Goal: Task Accomplishment & Management: Complete application form

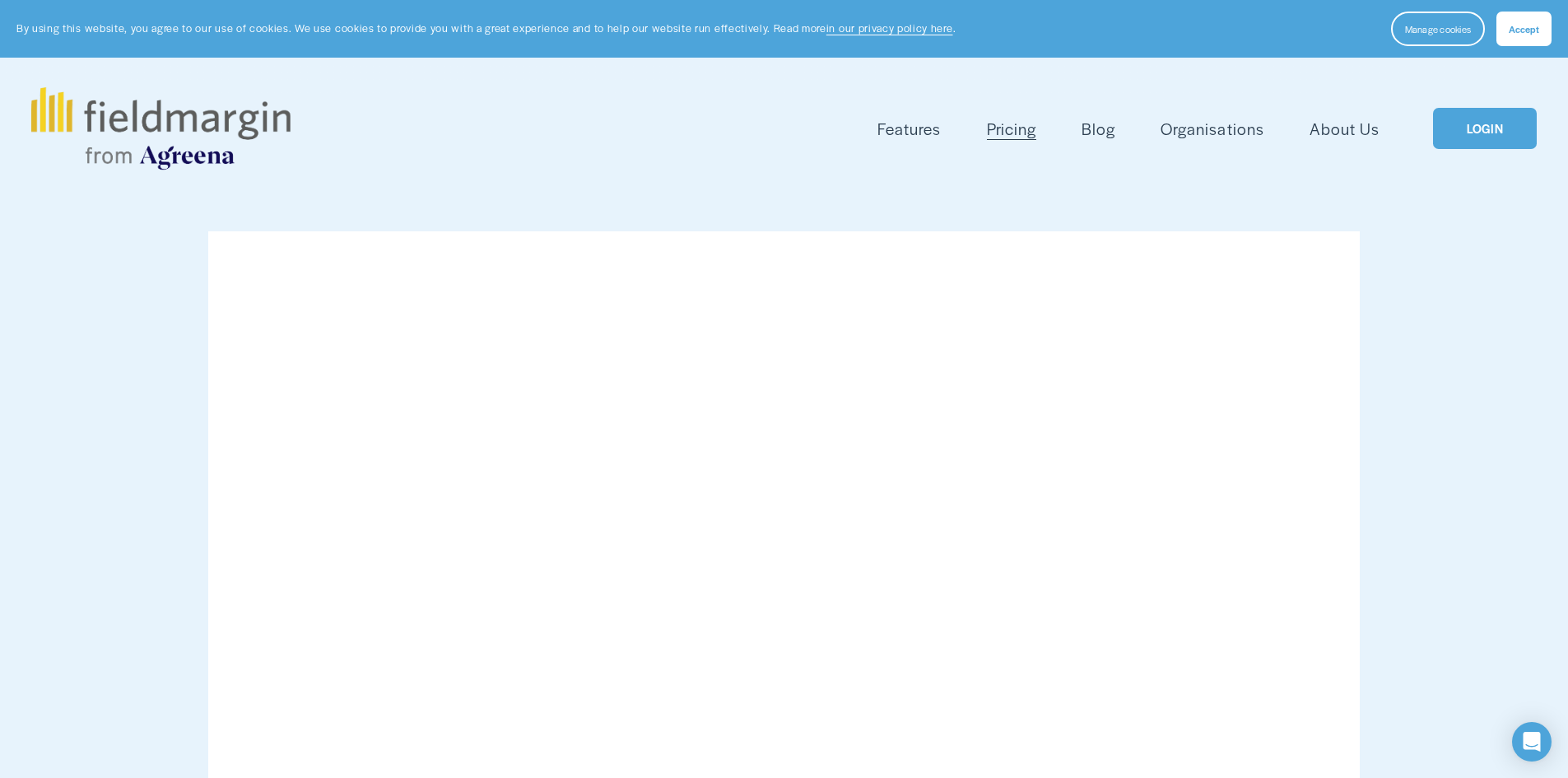
click at [1497, 112] on link "LOGIN" at bounding box center [1485, 129] width 104 height 42
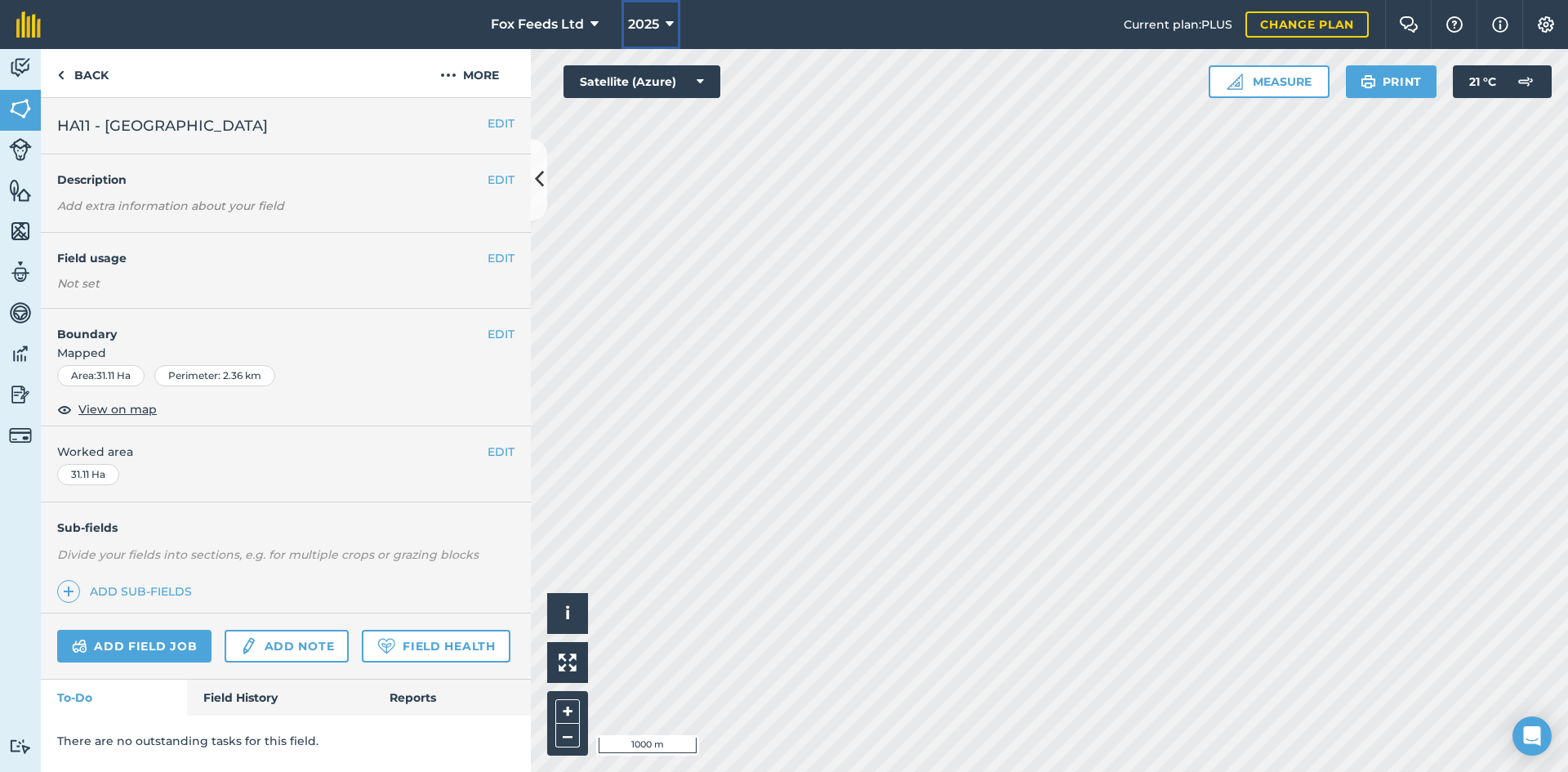
click at [669, 30] on icon at bounding box center [669, 24] width 9 height 20
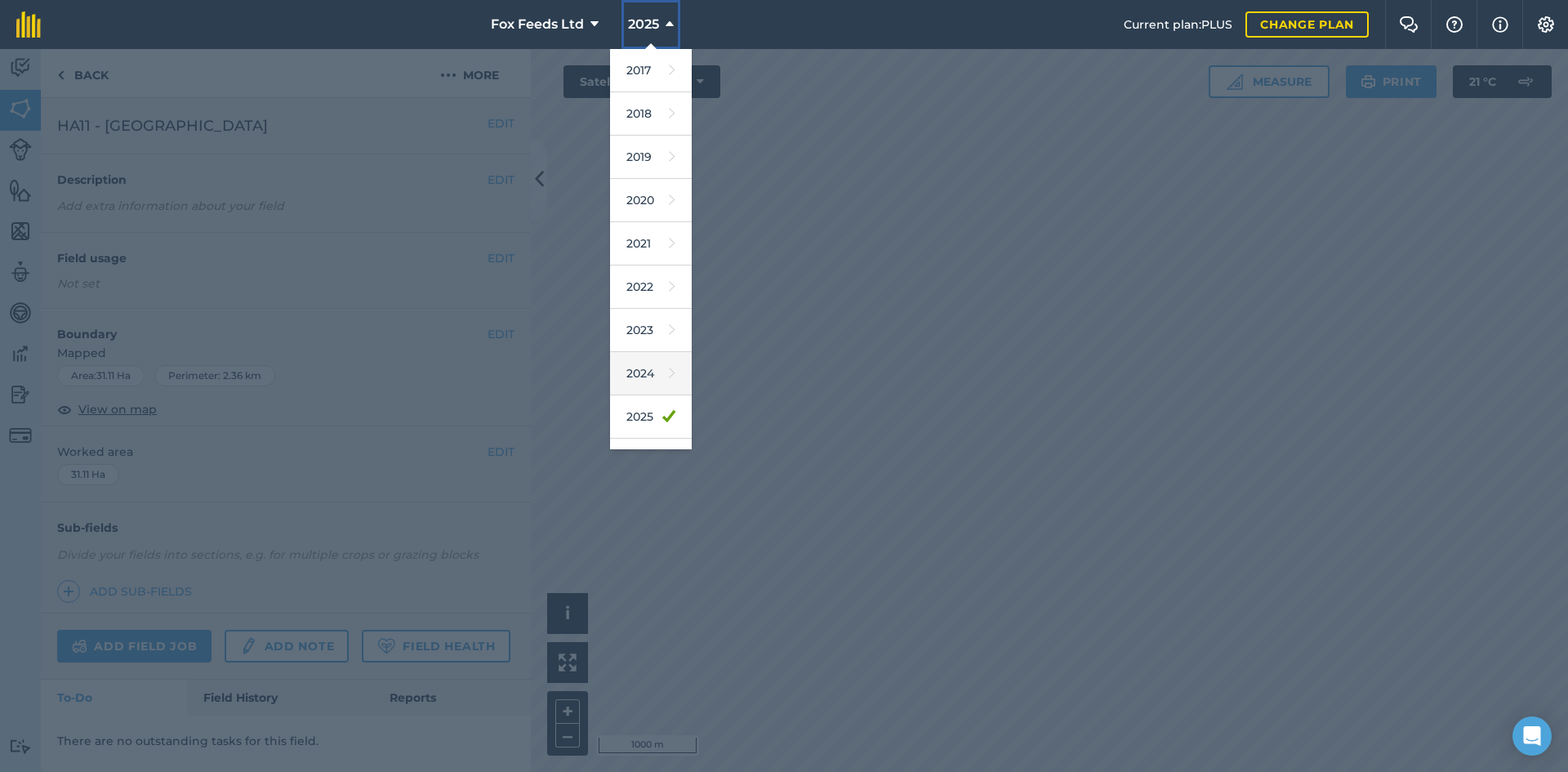
scroll to position [76, 0]
click at [652, 377] on link "2026" at bounding box center [651, 384] width 82 height 43
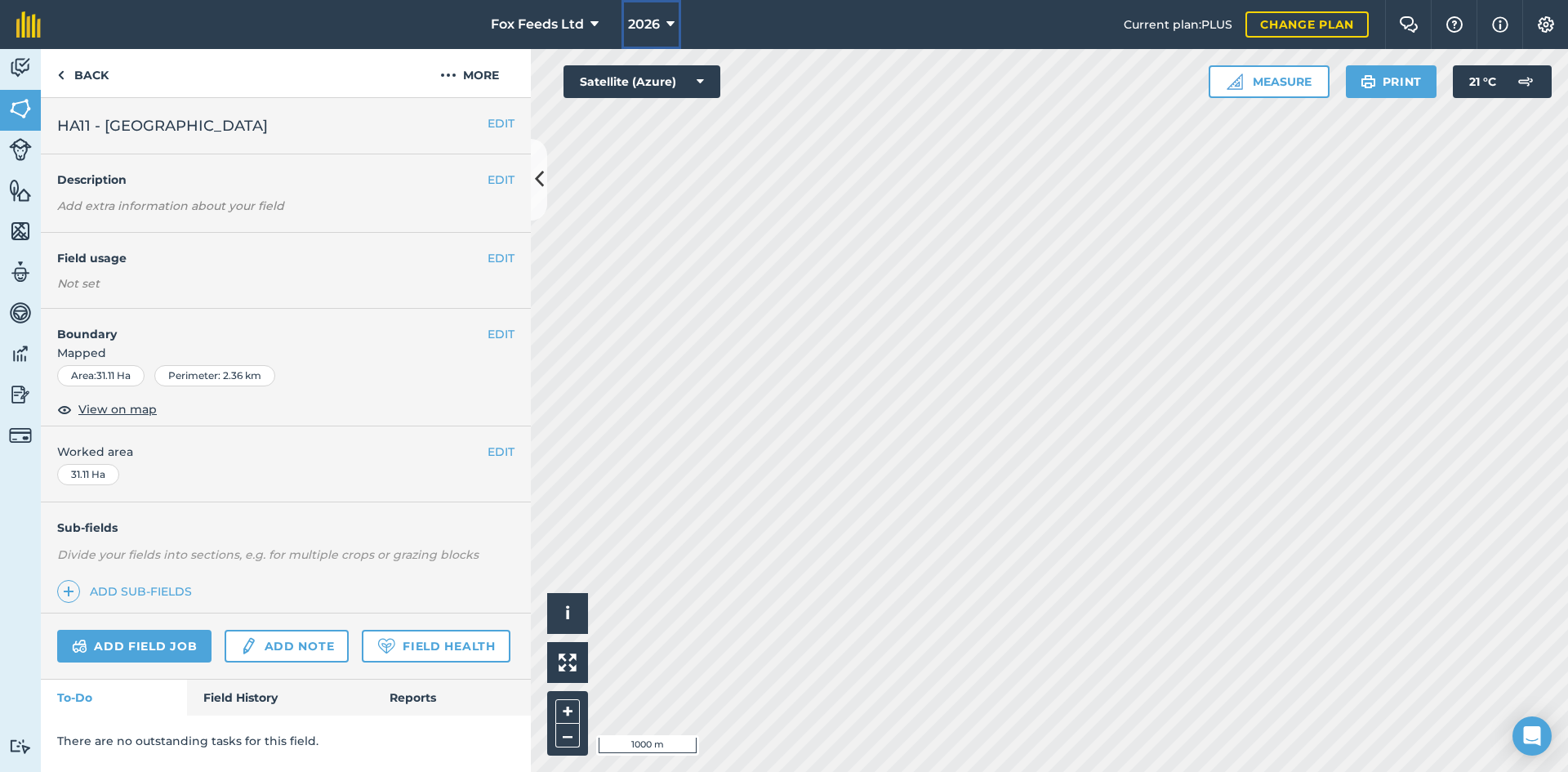
click at [666, 28] on icon at bounding box center [670, 24] width 9 height 20
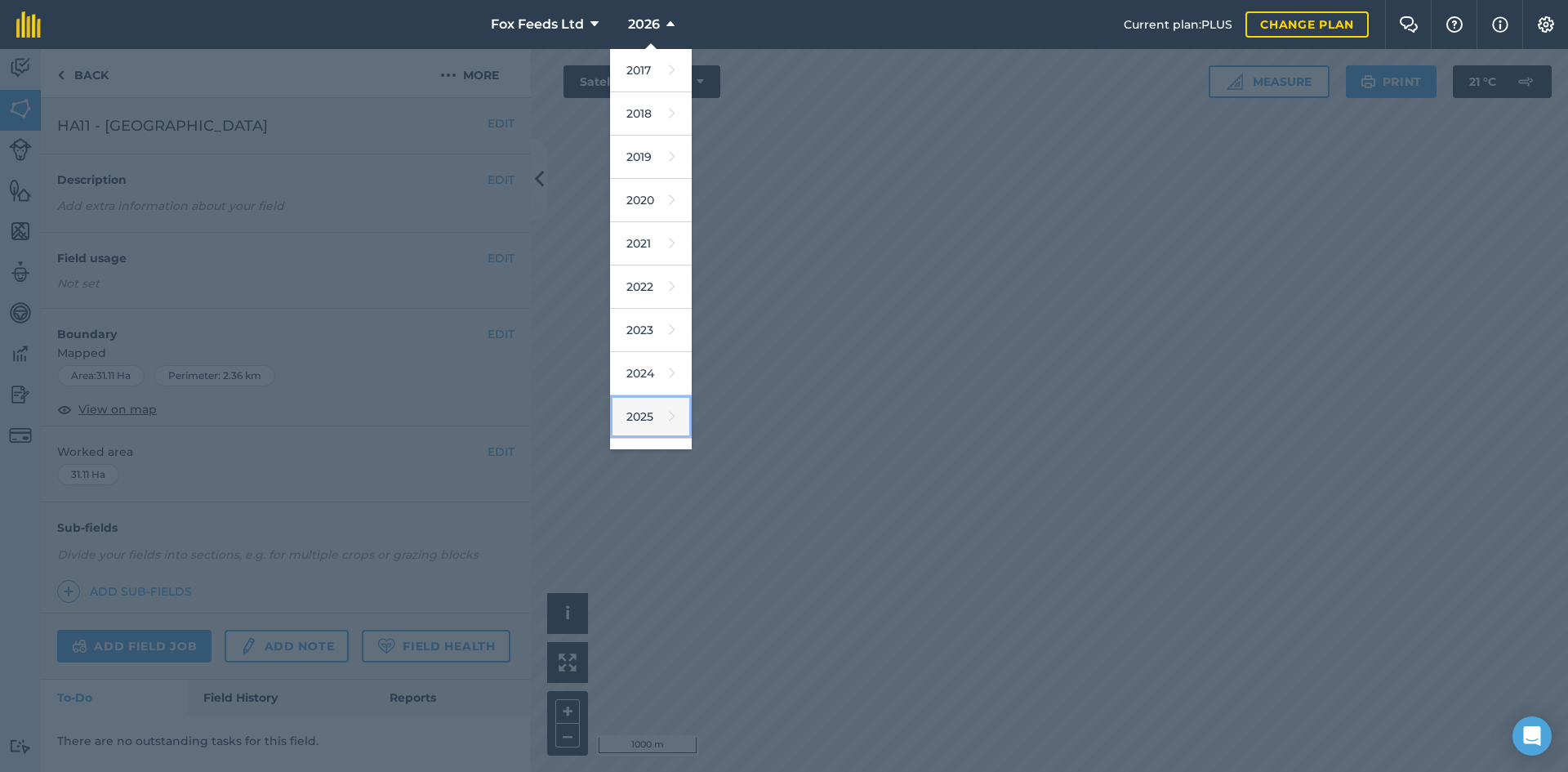
click at [643, 412] on link "2025" at bounding box center [651, 417] width 82 height 43
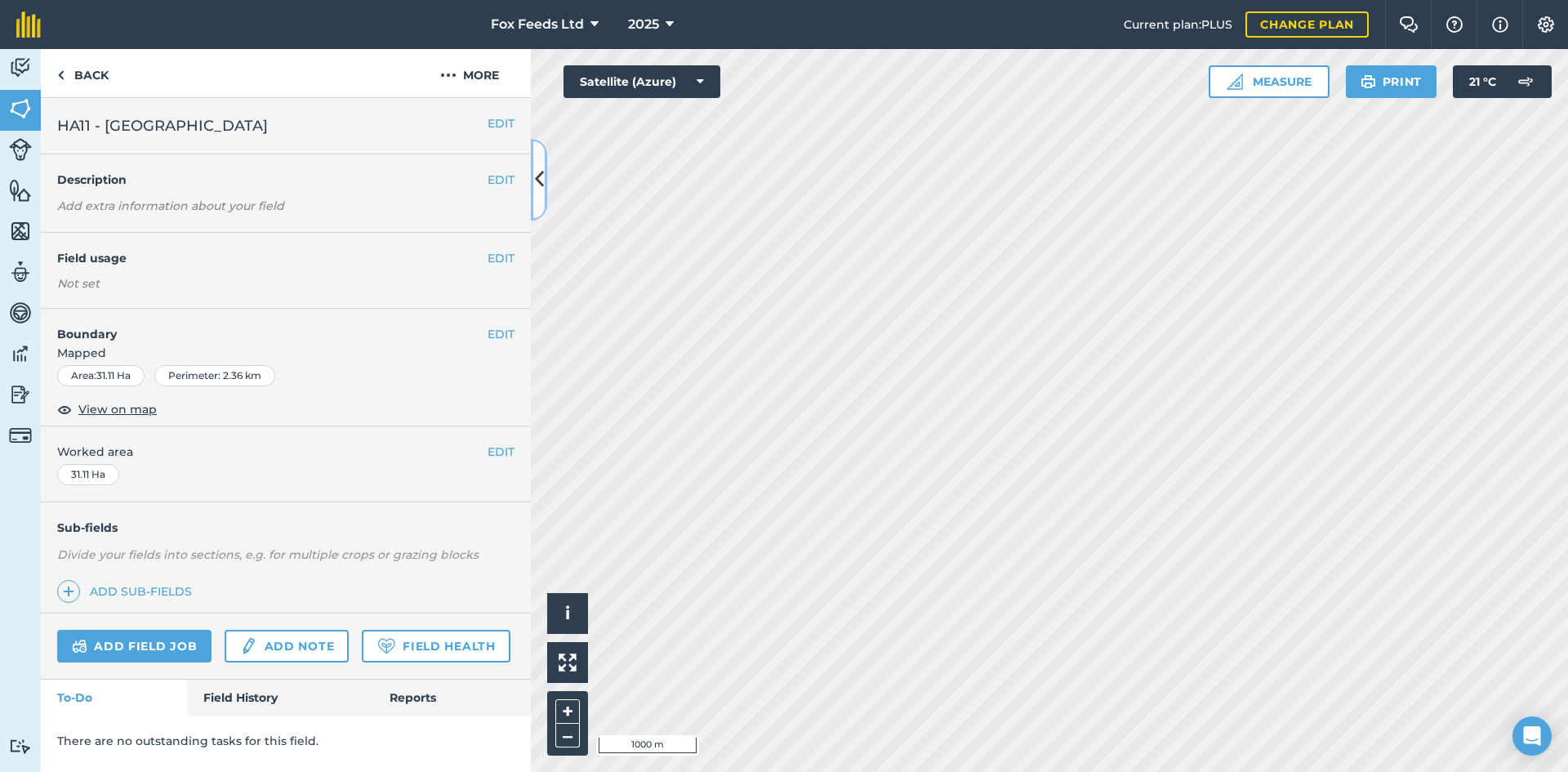
click at [537, 177] on icon at bounding box center [539, 180] width 9 height 29
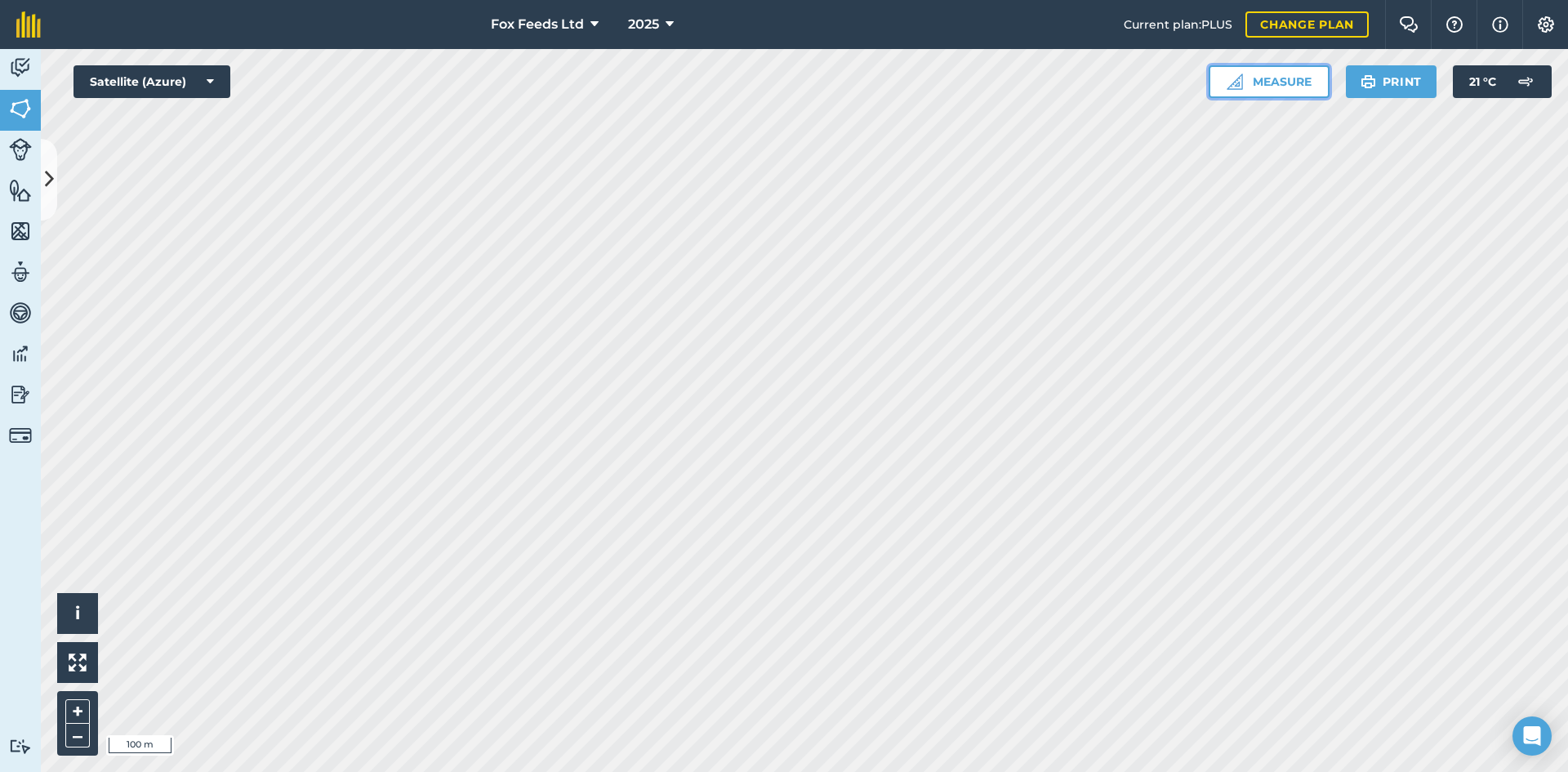
click at [1264, 81] on button "Measure" at bounding box center [1269, 82] width 121 height 32
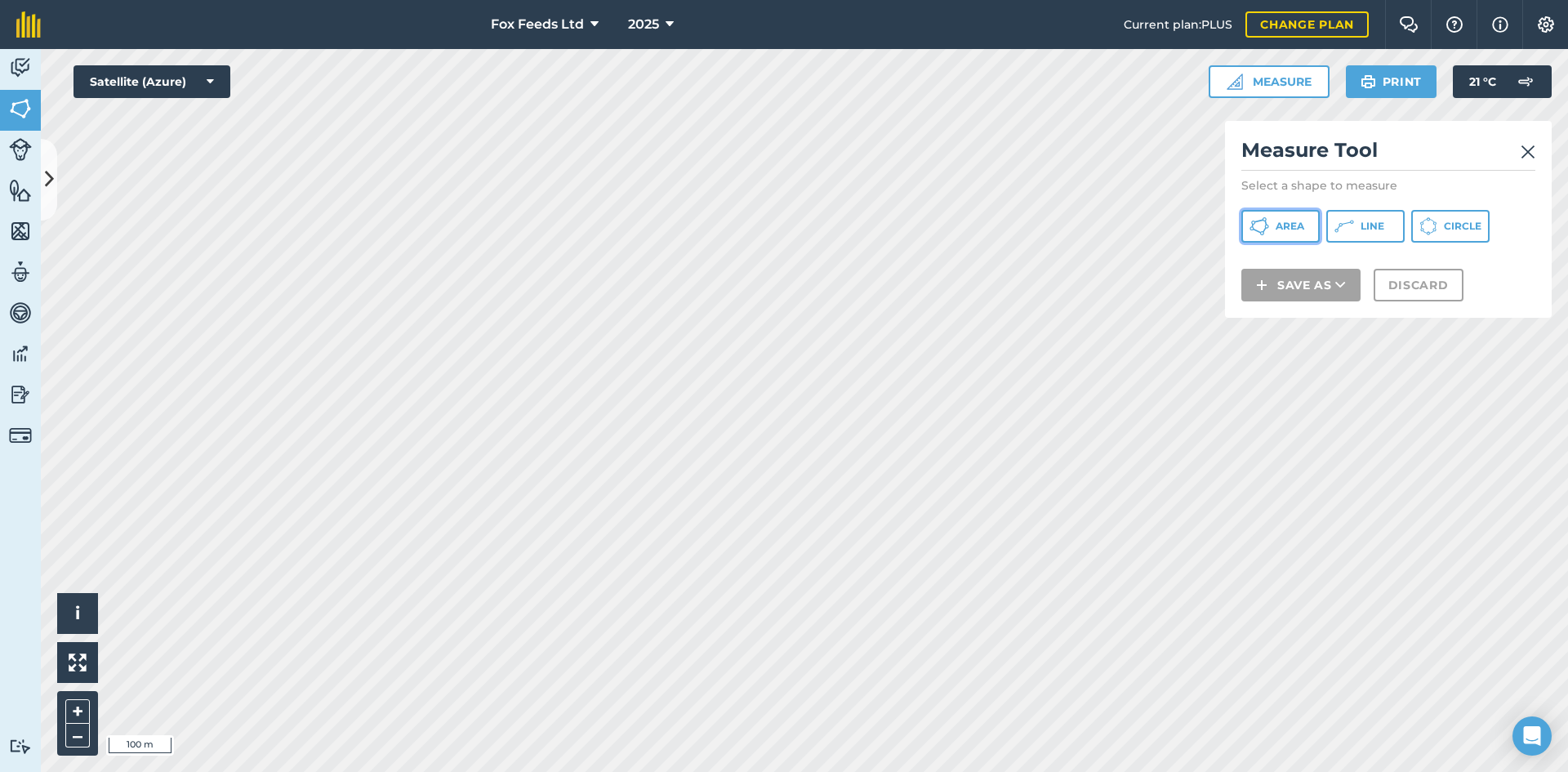
click at [1272, 228] on button "Area" at bounding box center [1280, 226] width 78 height 32
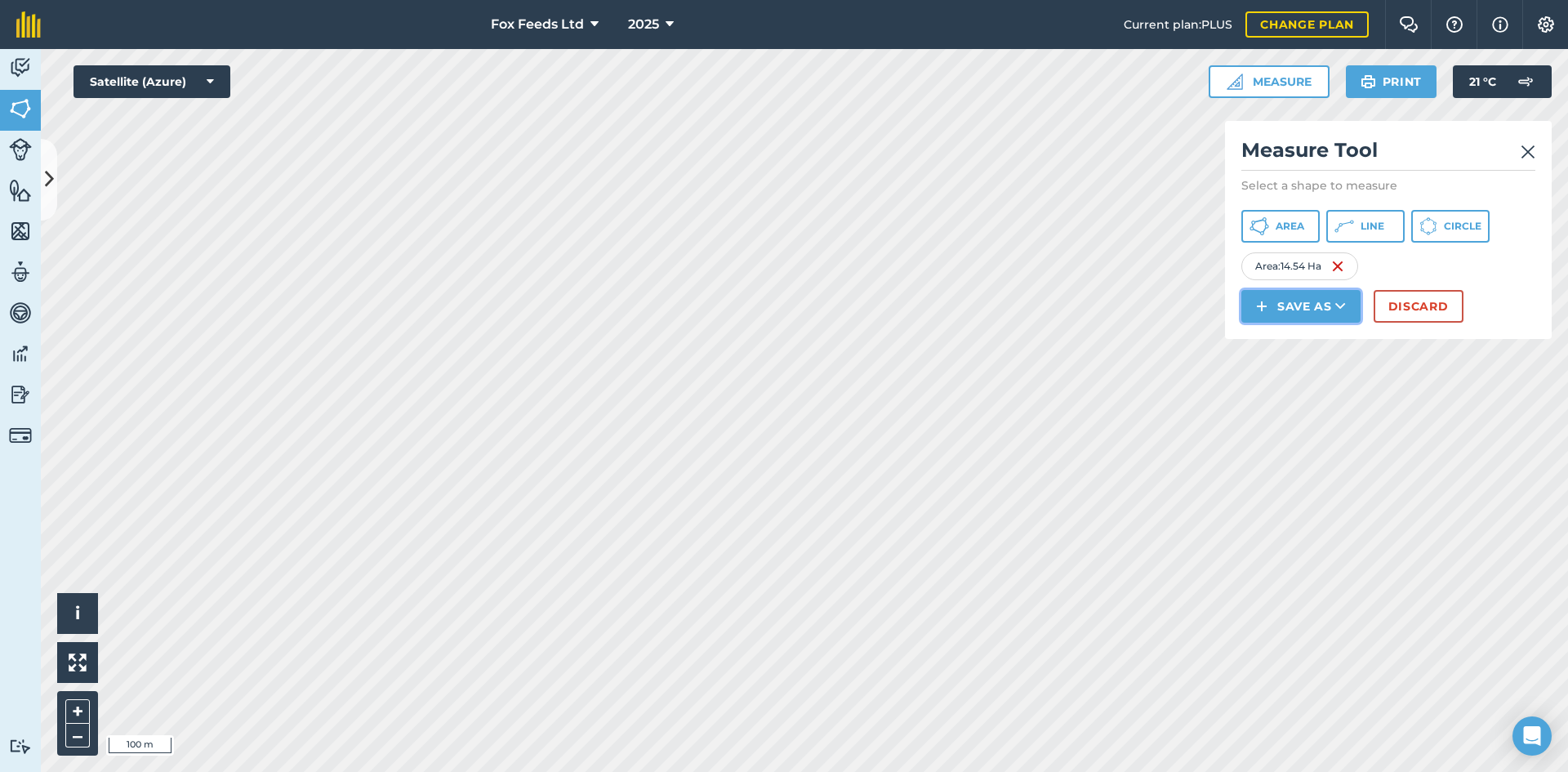
click at [1291, 309] on button "Save as" at bounding box center [1301, 306] width 119 height 32
click at [1423, 306] on button "Discard" at bounding box center [1418, 306] width 89 height 32
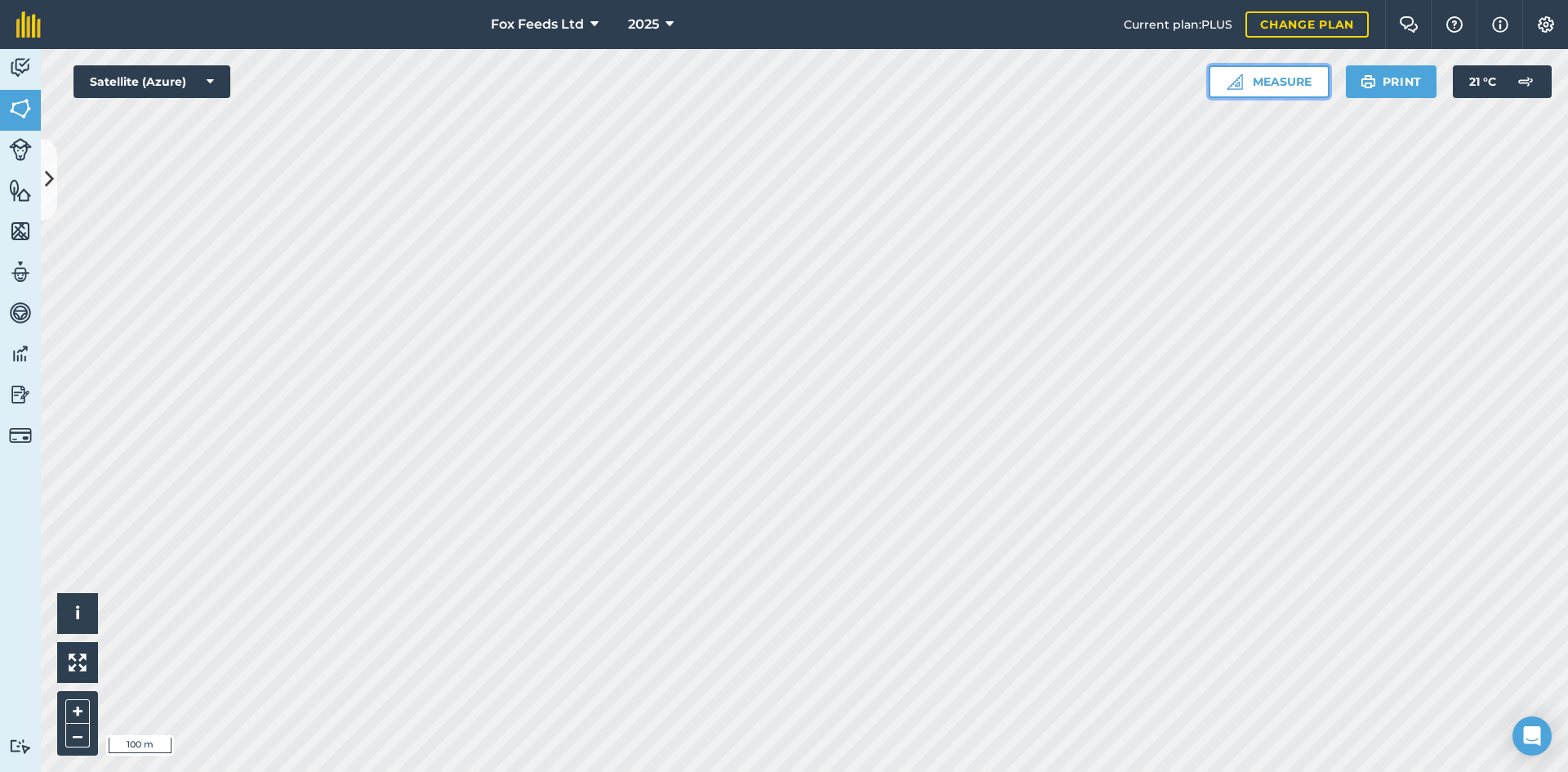
click at [1278, 82] on button "Measure" at bounding box center [1269, 82] width 121 height 32
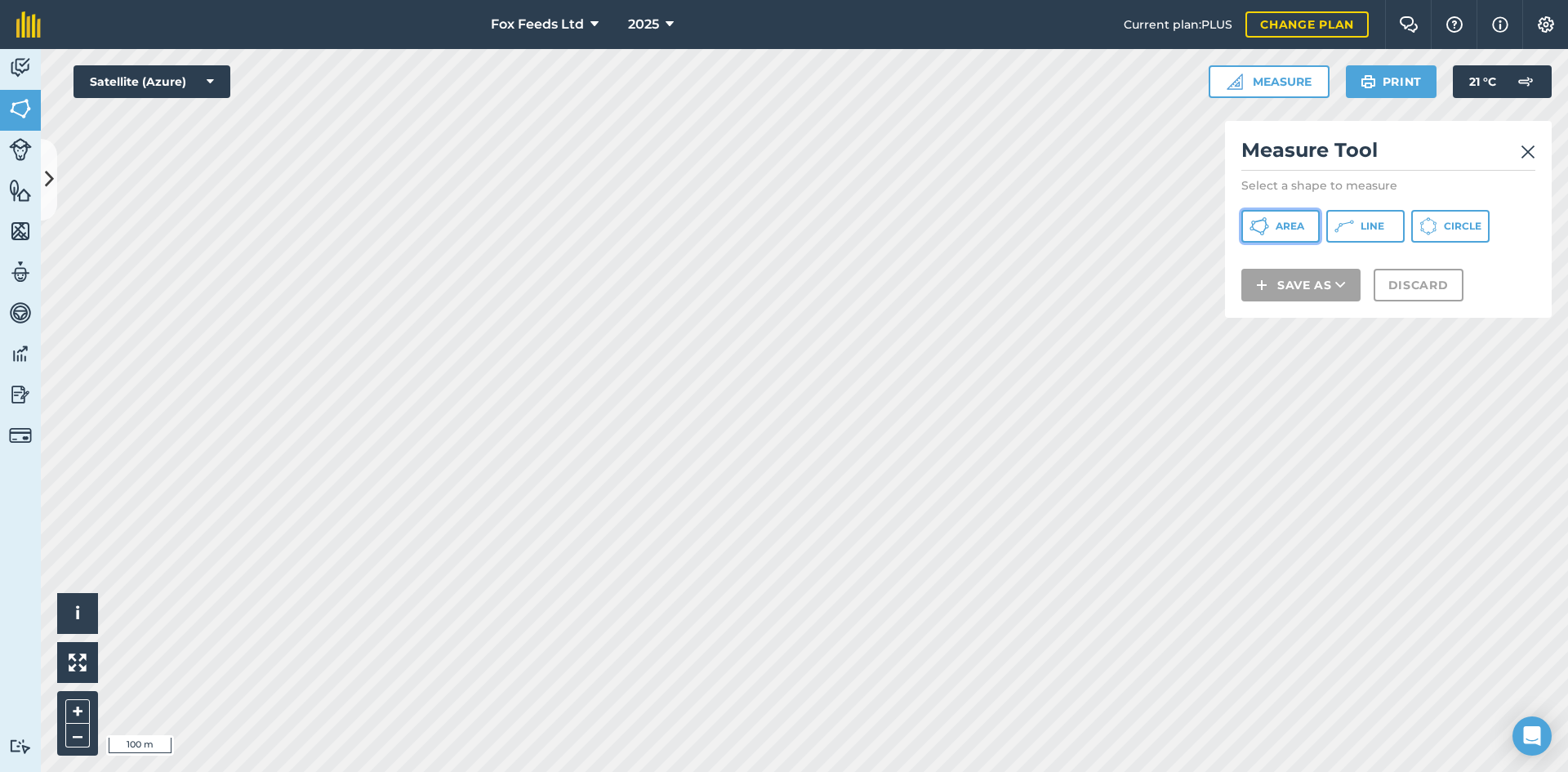
click at [1289, 233] on button "Area" at bounding box center [1280, 226] width 78 height 32
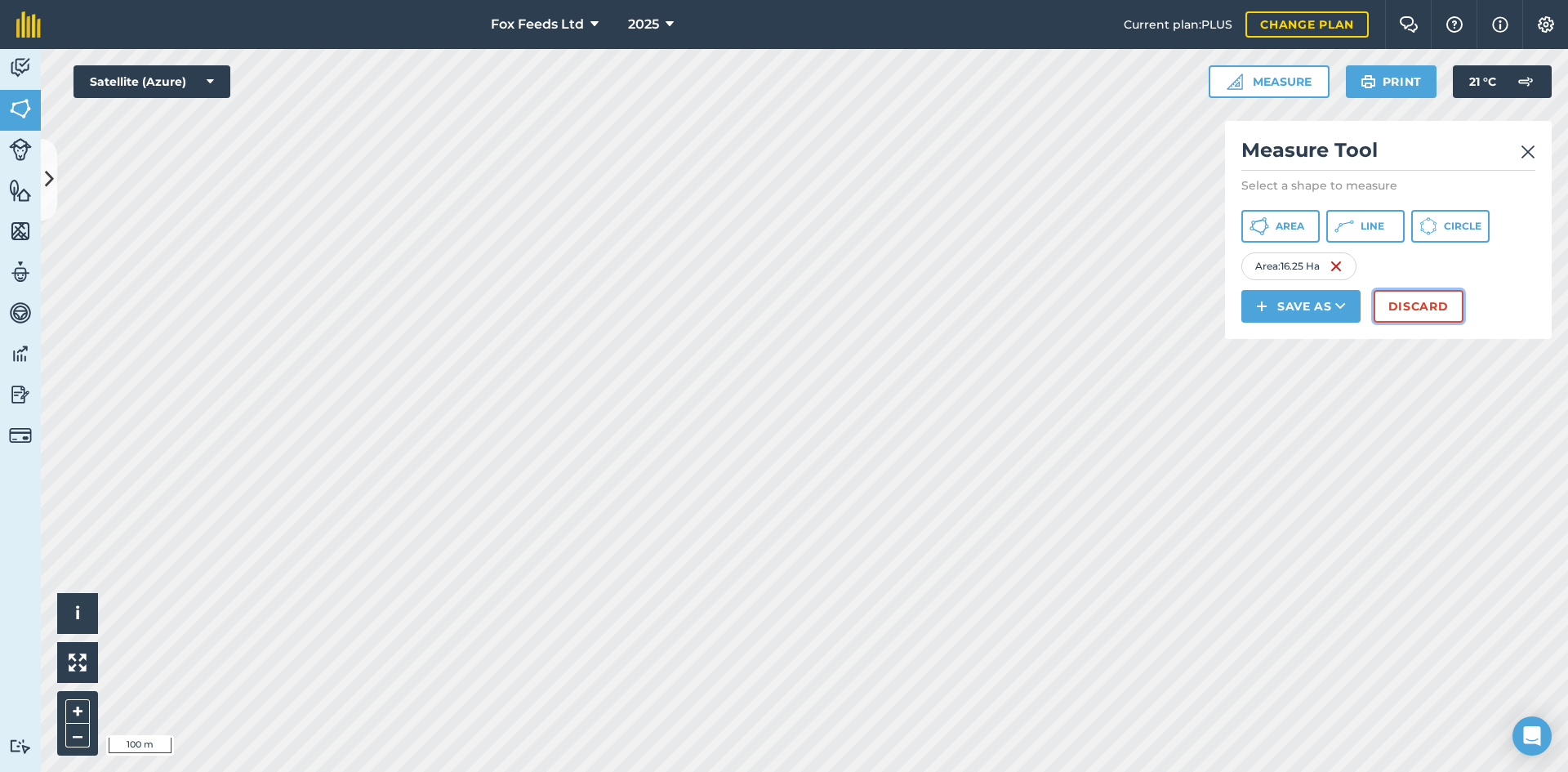
click at [1436, 308] on button "Discard" at bounding box center [1418, 306] width 89 height 32
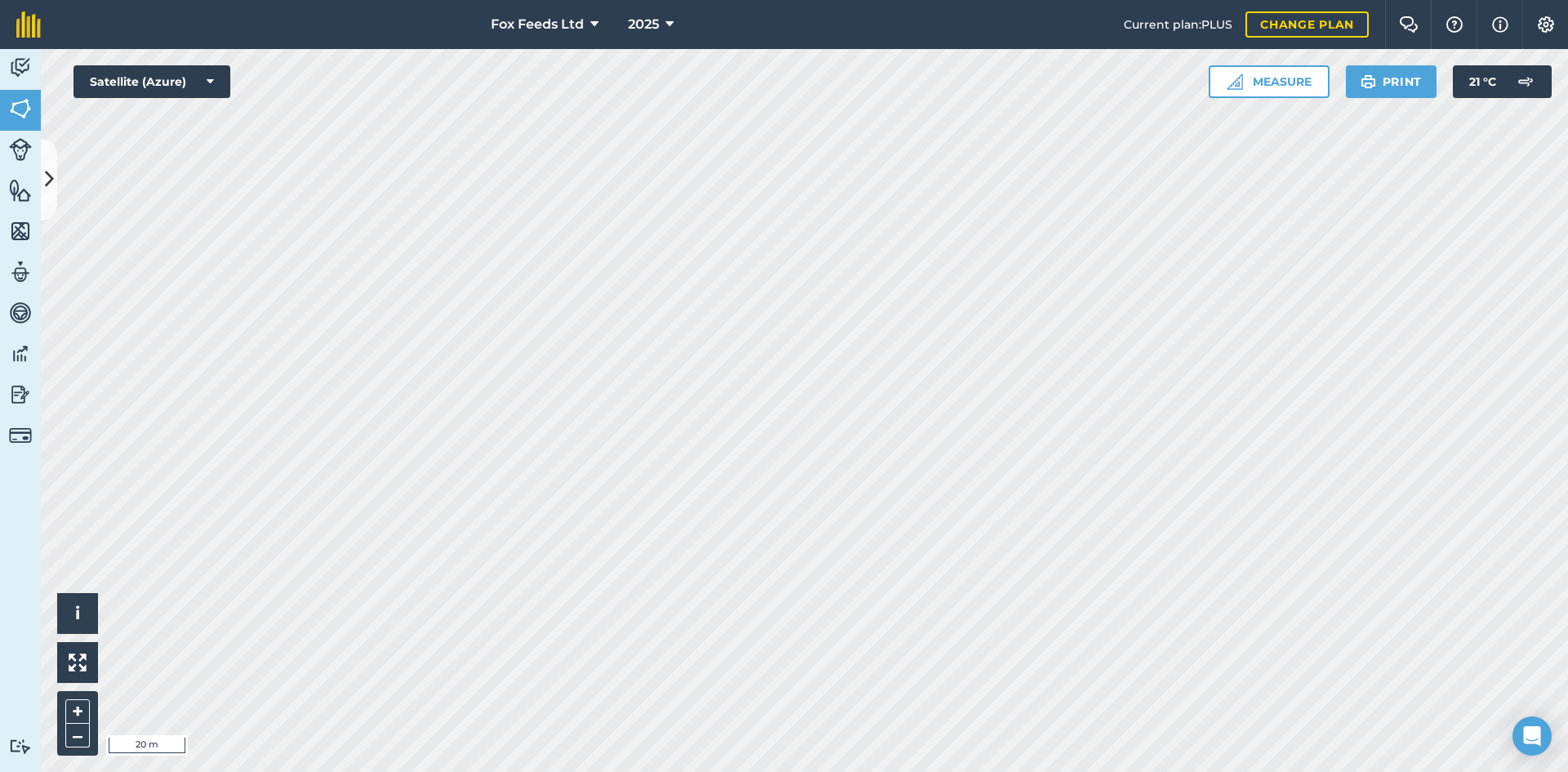
click at [925, 771] on html "Fox Feeds Ltd 2025 Current plan : PLUS Change plan Farm Chat Help Info Settings…" at bounding box center [784, 386] width 1568 height 772
click at [748, 1] on div "Fox Feeds Ltd 2025 Current plan : PLUS Change plan Farm Chat Help Info Settings…" at bounding box center [784, 386] width 1568 height 772
click at [53, 175] on icon at bounding box center [49, 180] width 9 height 29
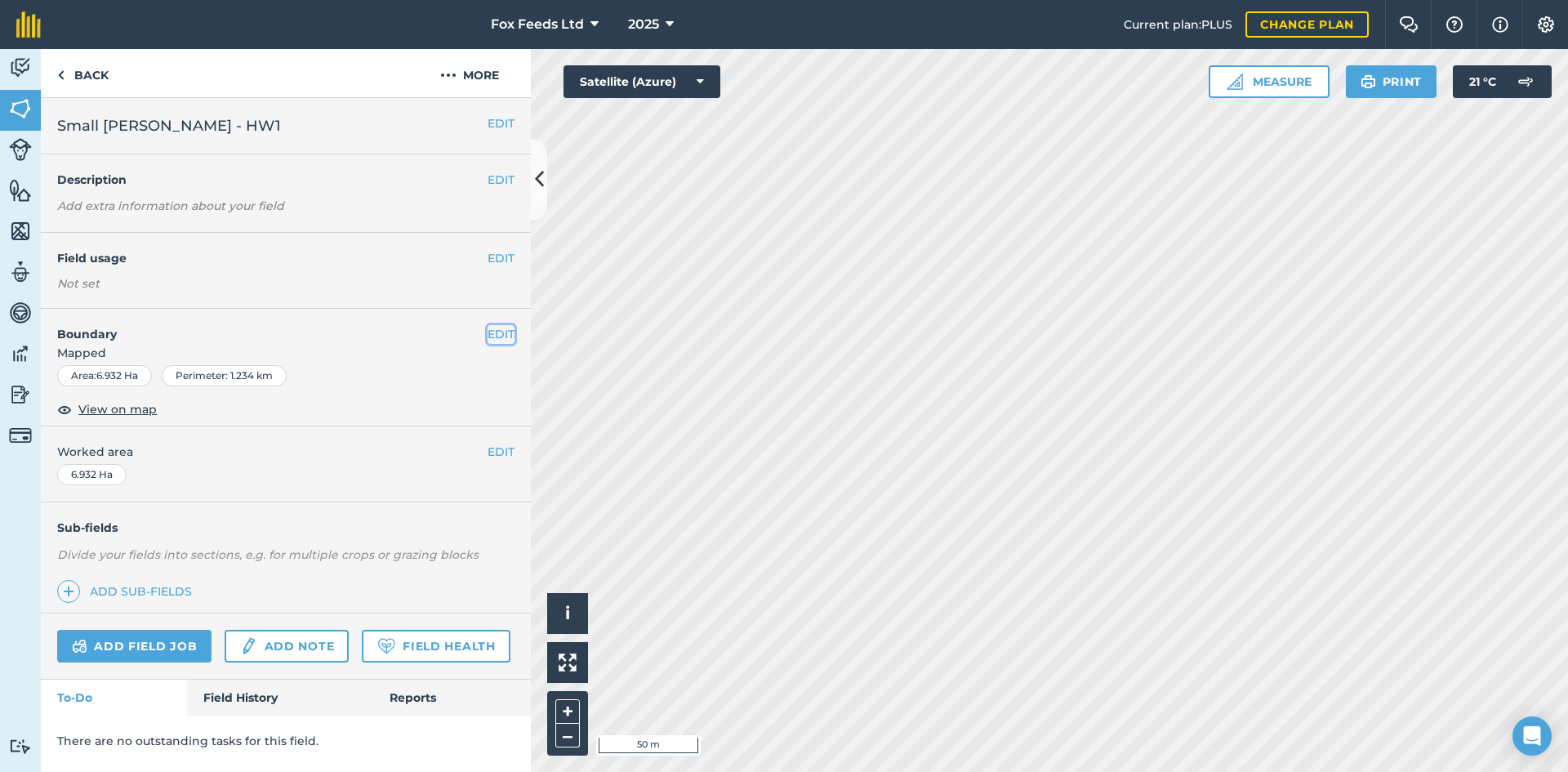
click at [491, 329] on button "EDIT" at bounding box center [501, 334] width 27 height 18
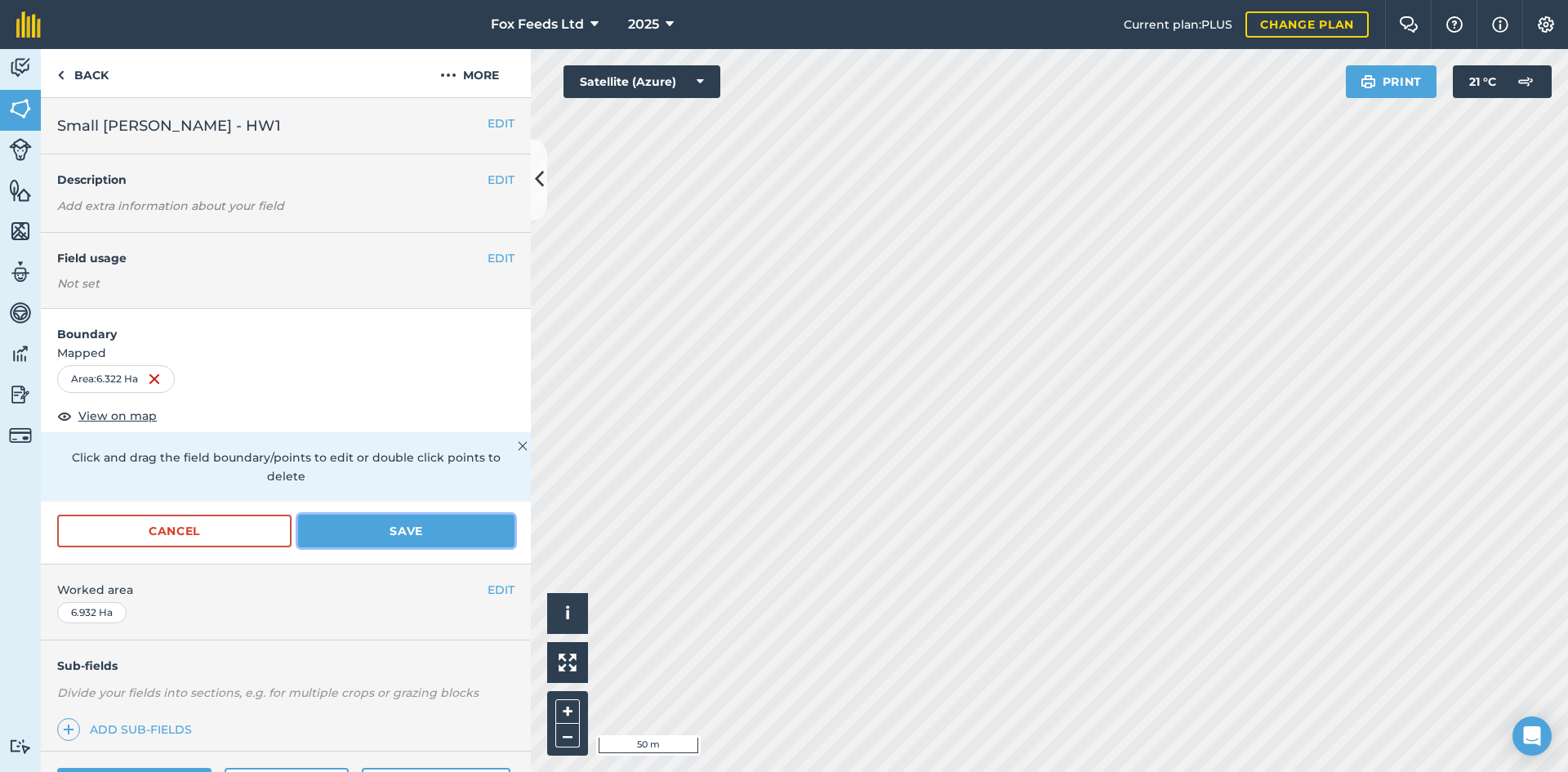
click at [366, 530] on button "Save" at bounding box center [406, 531] width 216 height 32
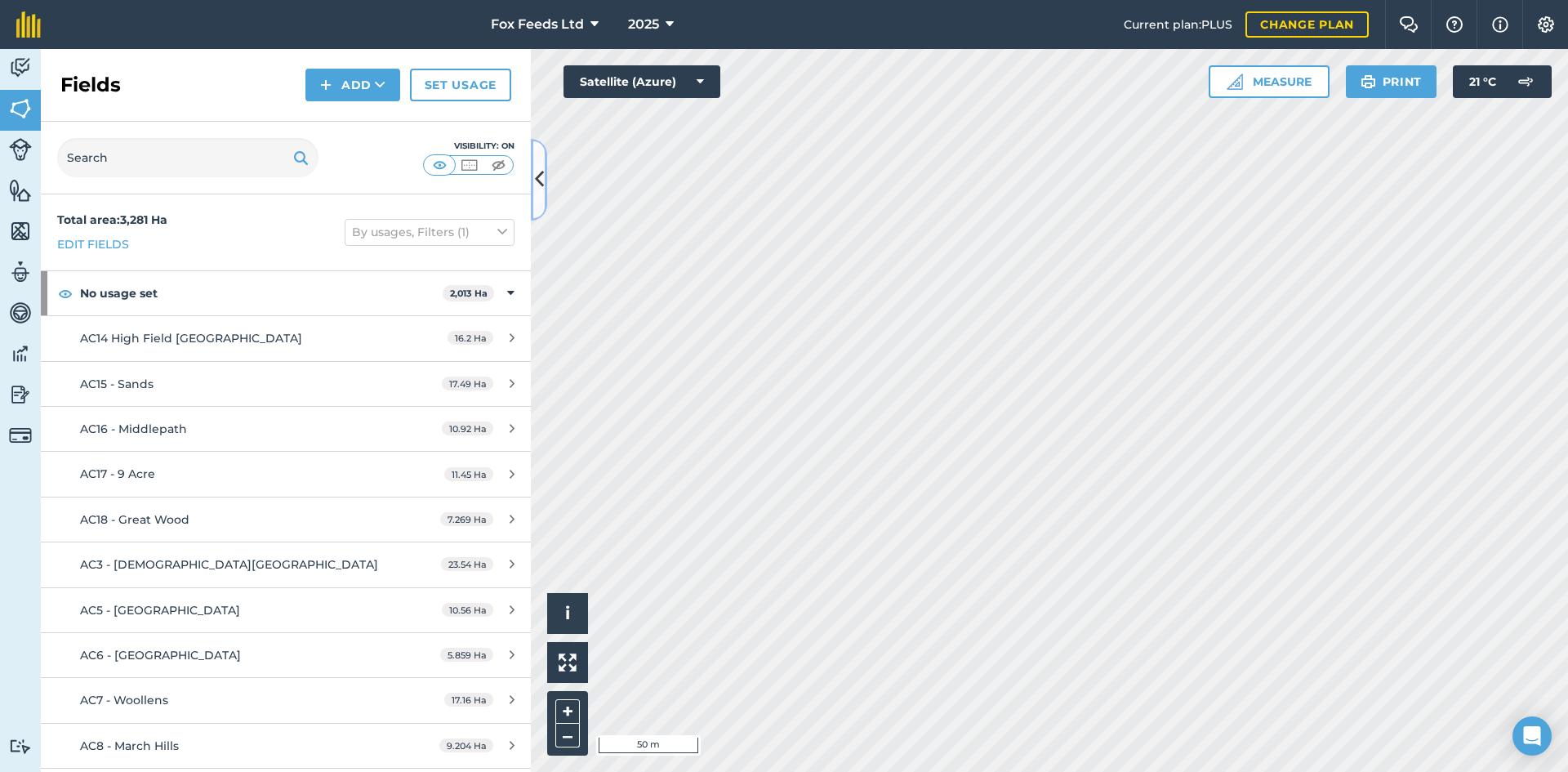
click at [536, 185] on icon at bounding box center [539, 180] width 9 height 29
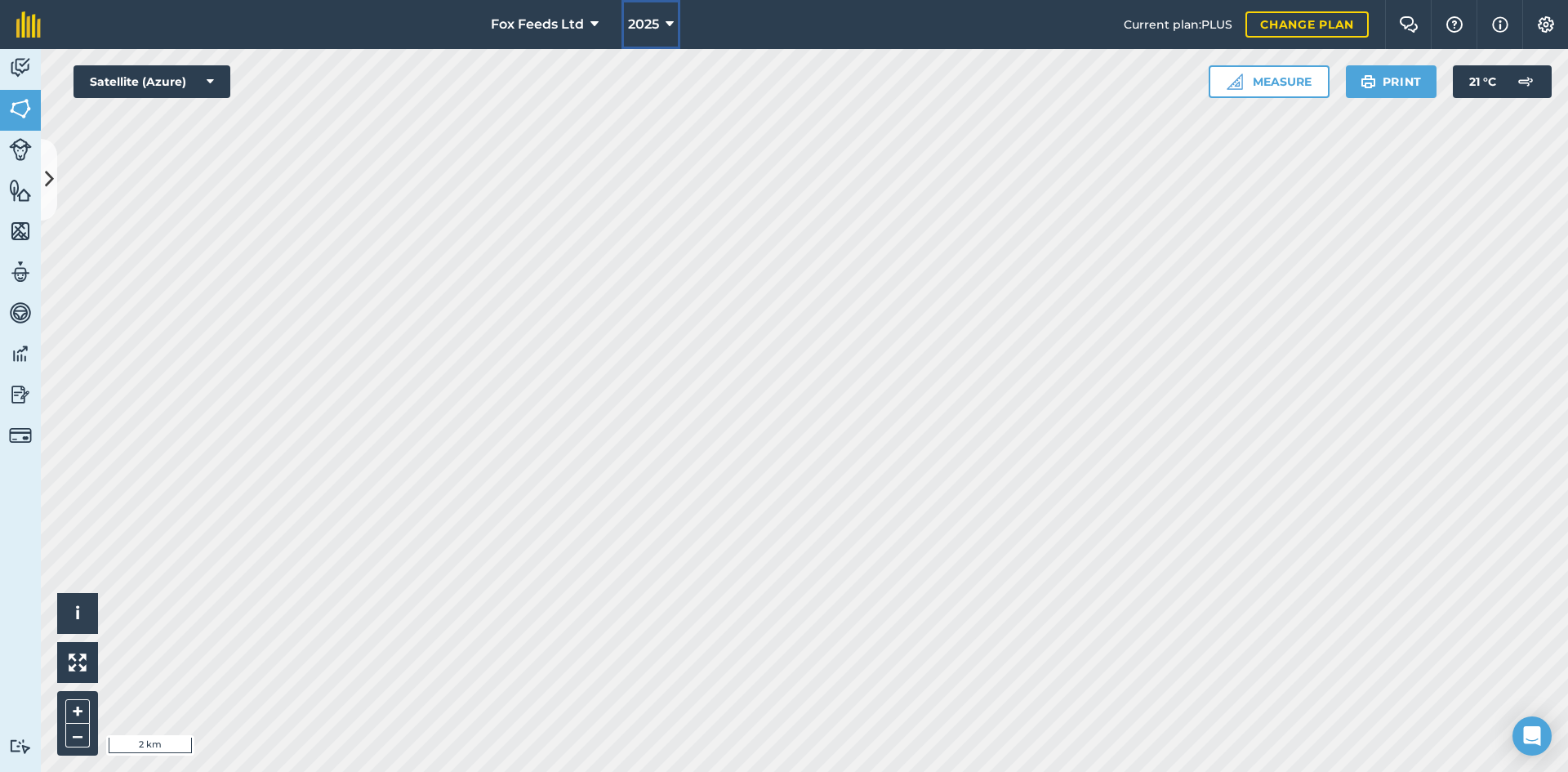
click at [658, 29] on span "2025" at bounding box center [643, 24] width 31 height 20
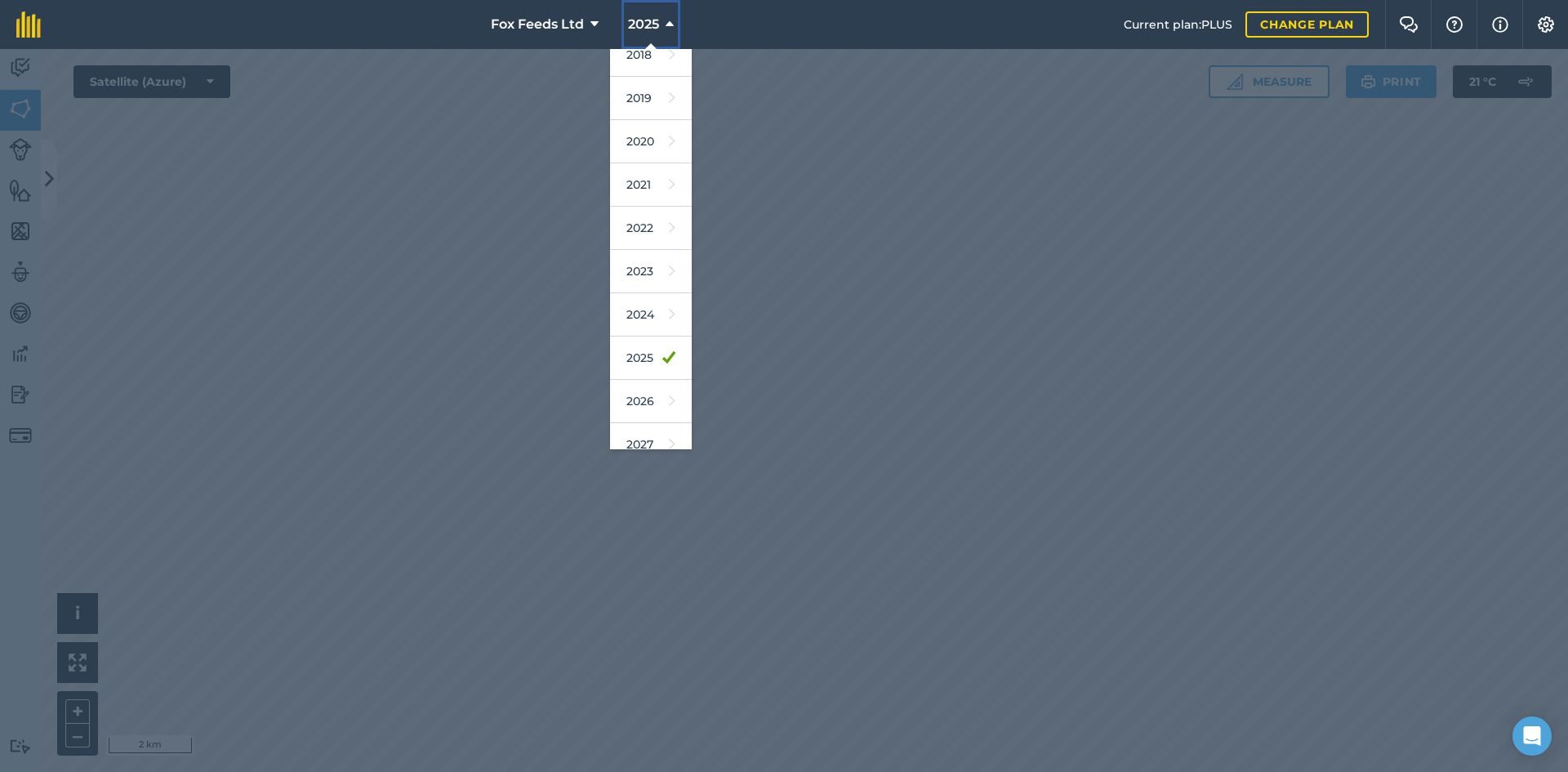
scroll to position [76, 0]
click at [669, 384] on icon at bounding box center [672, 383] width 7 height 23
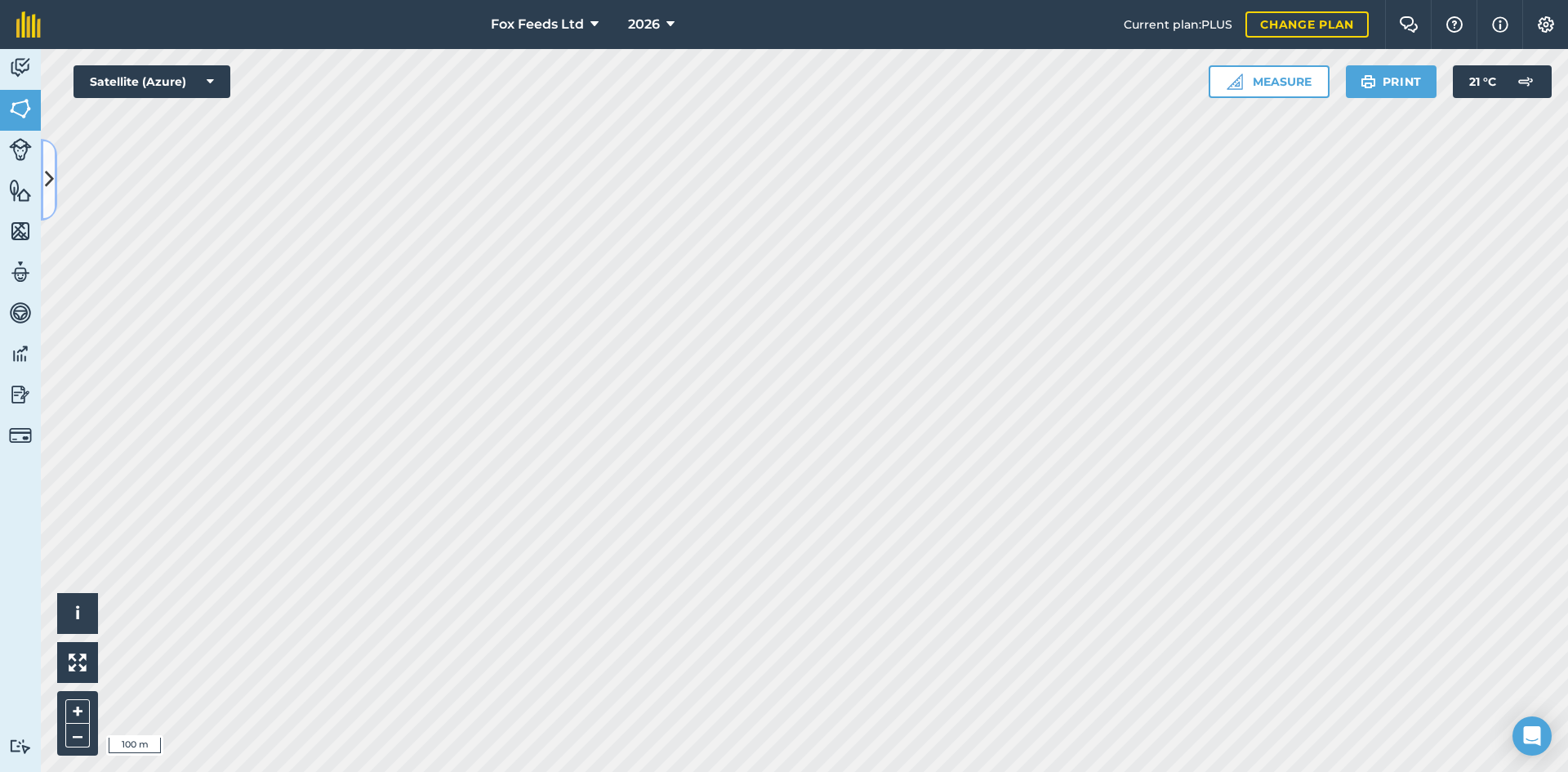
click at [50, 184] on icon at bounding box center [49, 180] width 9 height 29
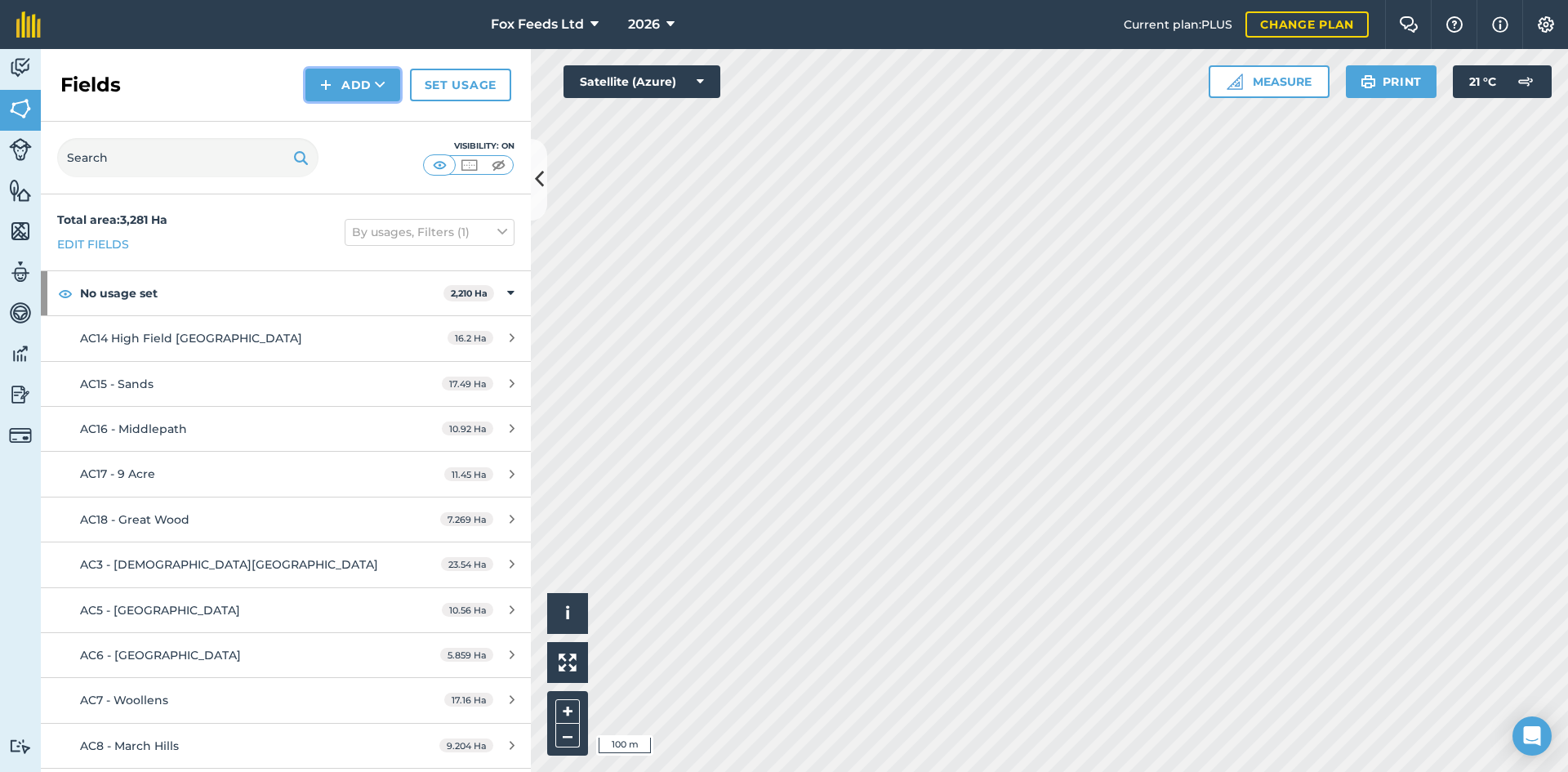
click at [365, 88] on button "Add" at bounding box center [353, 85] width 95 height 32
click at [352, 128] on link "Draw" at bounding box center [352, 122] width 89 height 36
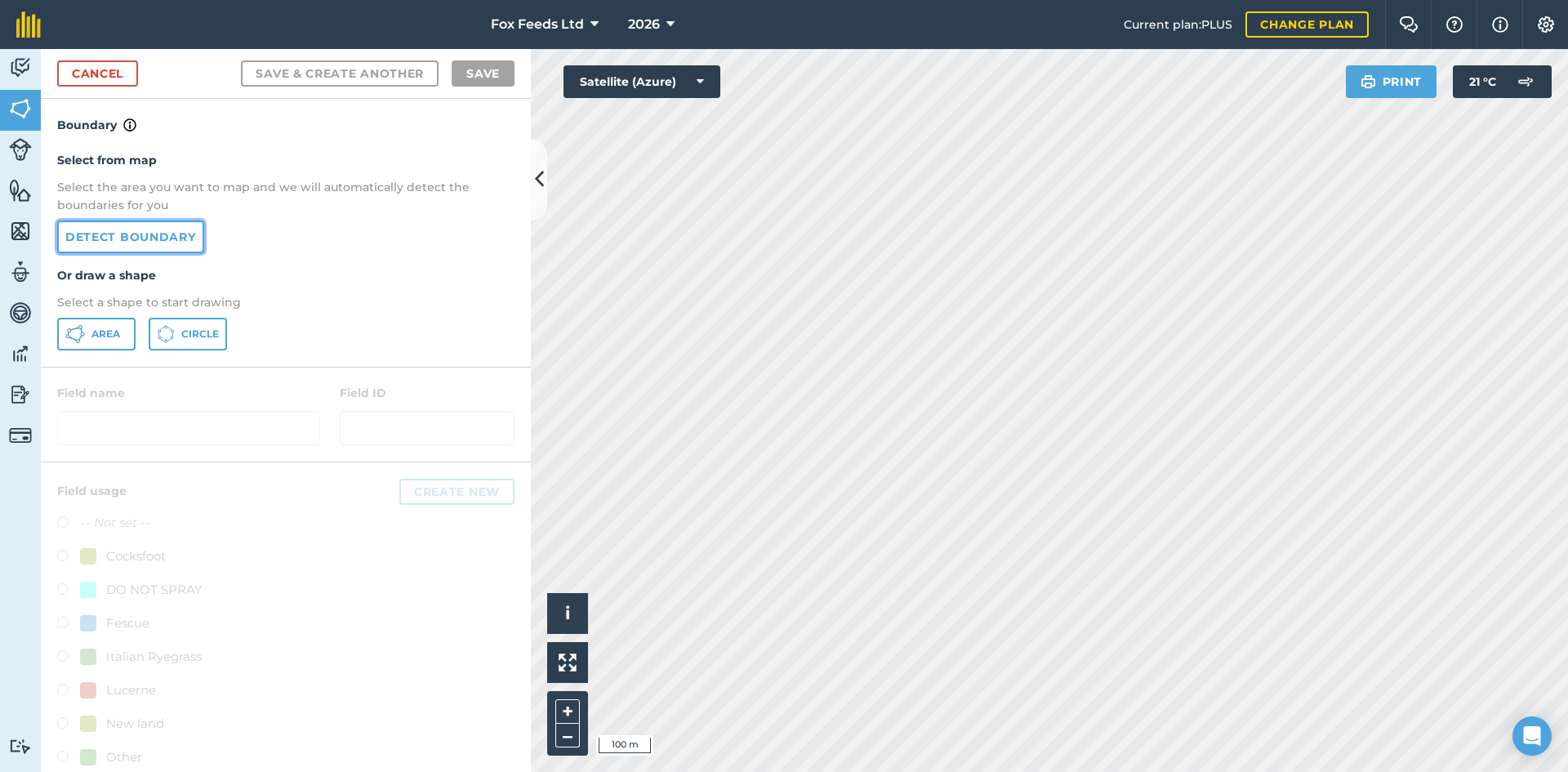
click at [167, 236] on link "Detect boundary" at bounding box center [130, 237] width 147 height 32
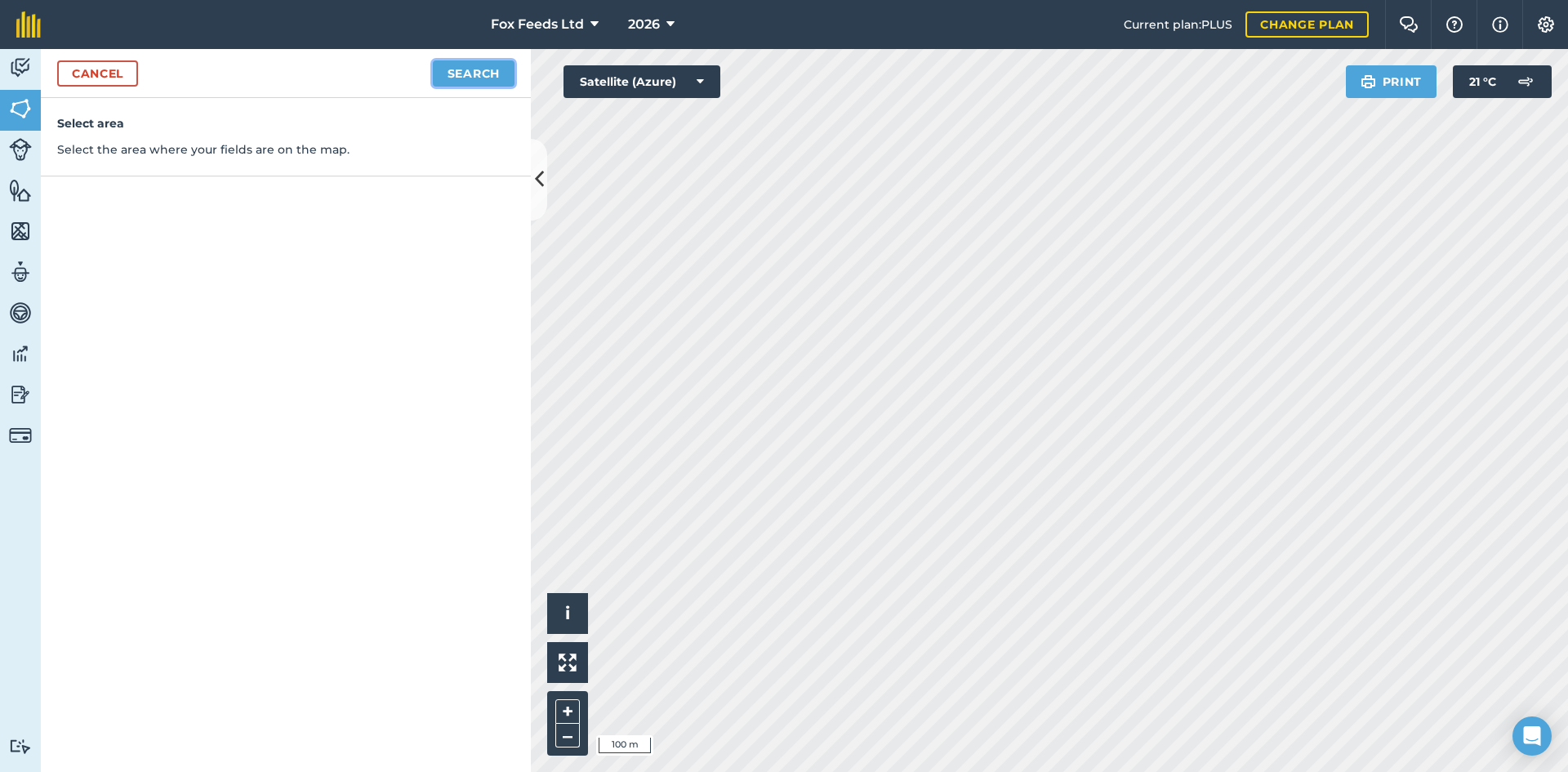
click at [444, 67] on button "Search" at bounding box center [474, 73] width 82 height 26
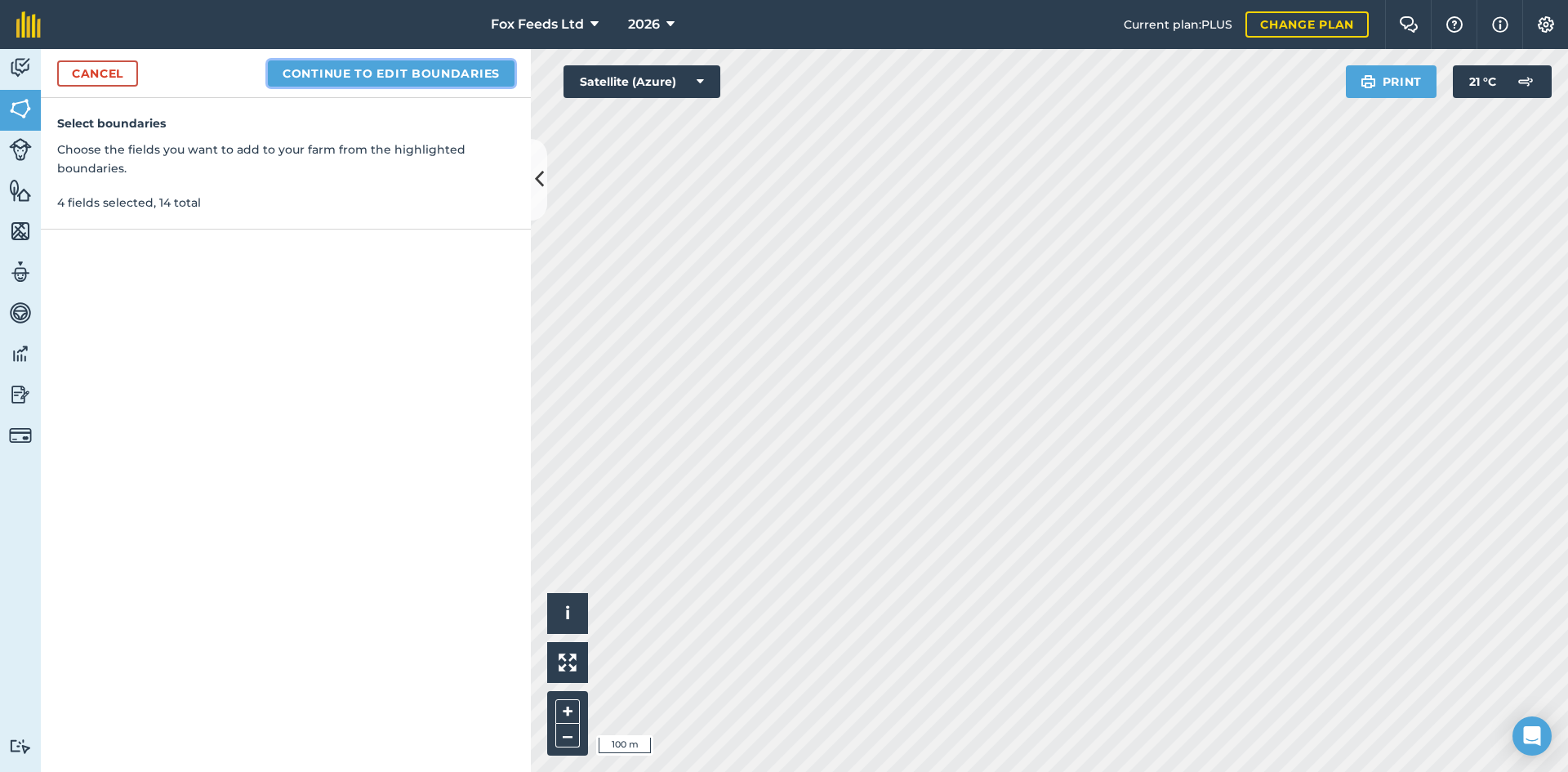
click at [320, 71] on button "Continue to edit boundaries" at bounding box center [391, 73] width 247 height 26
click at [445, 81] on button "Continue to name fields" at bounding box center [409, 73] width 211 height 26
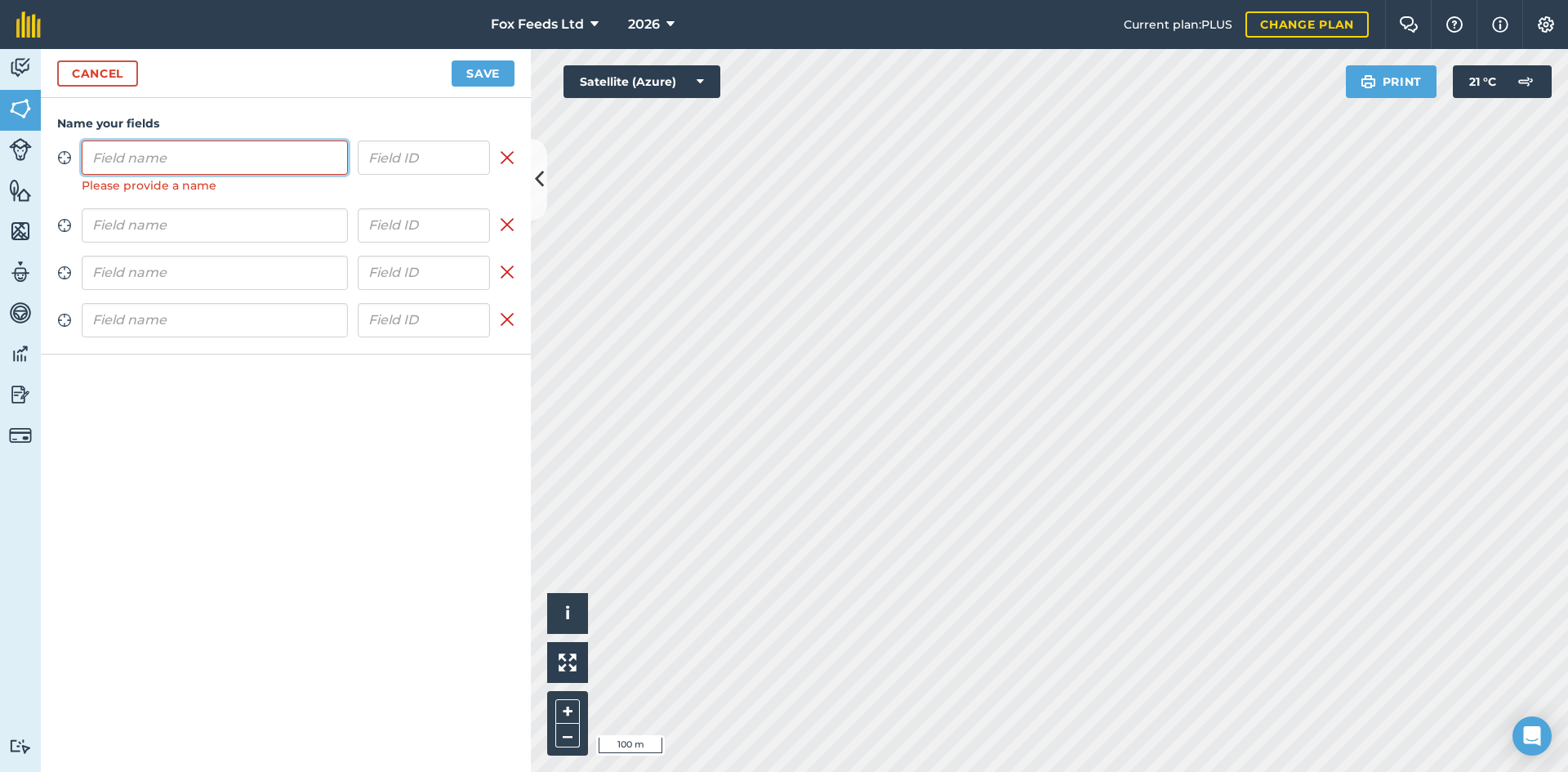
paste input "10 and 16 Acre"
click at [93, 157] on input "10 and 16 Acre" at bounding box center [215, 158] width 267 height 34
type input "HI10 and 16 Acre"
